Goal: Ask a question

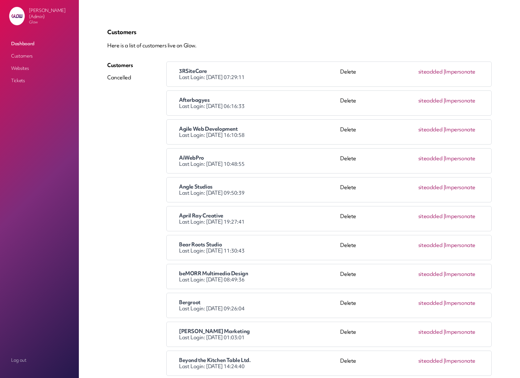
scroll to position [3703, 0]
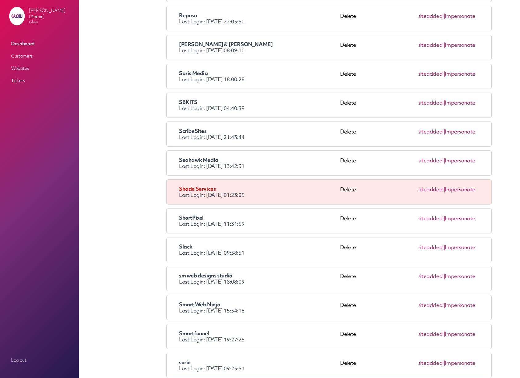
click at [282, 192] on div "Shade Services Last Login: 2025-08-12 01:23:05" at bounding box center [259, 192] width 161 height 12
click at [462, 190] on link "Impersonate" at bounding box center [460, 189] width 30 height 7
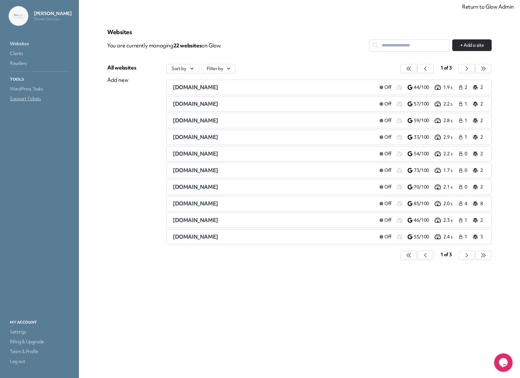
click at [26, 98] on link "Support Tickets" at bounding box center [40, 99] width 62 height 9
